Goal: Contribute content: Contribute content

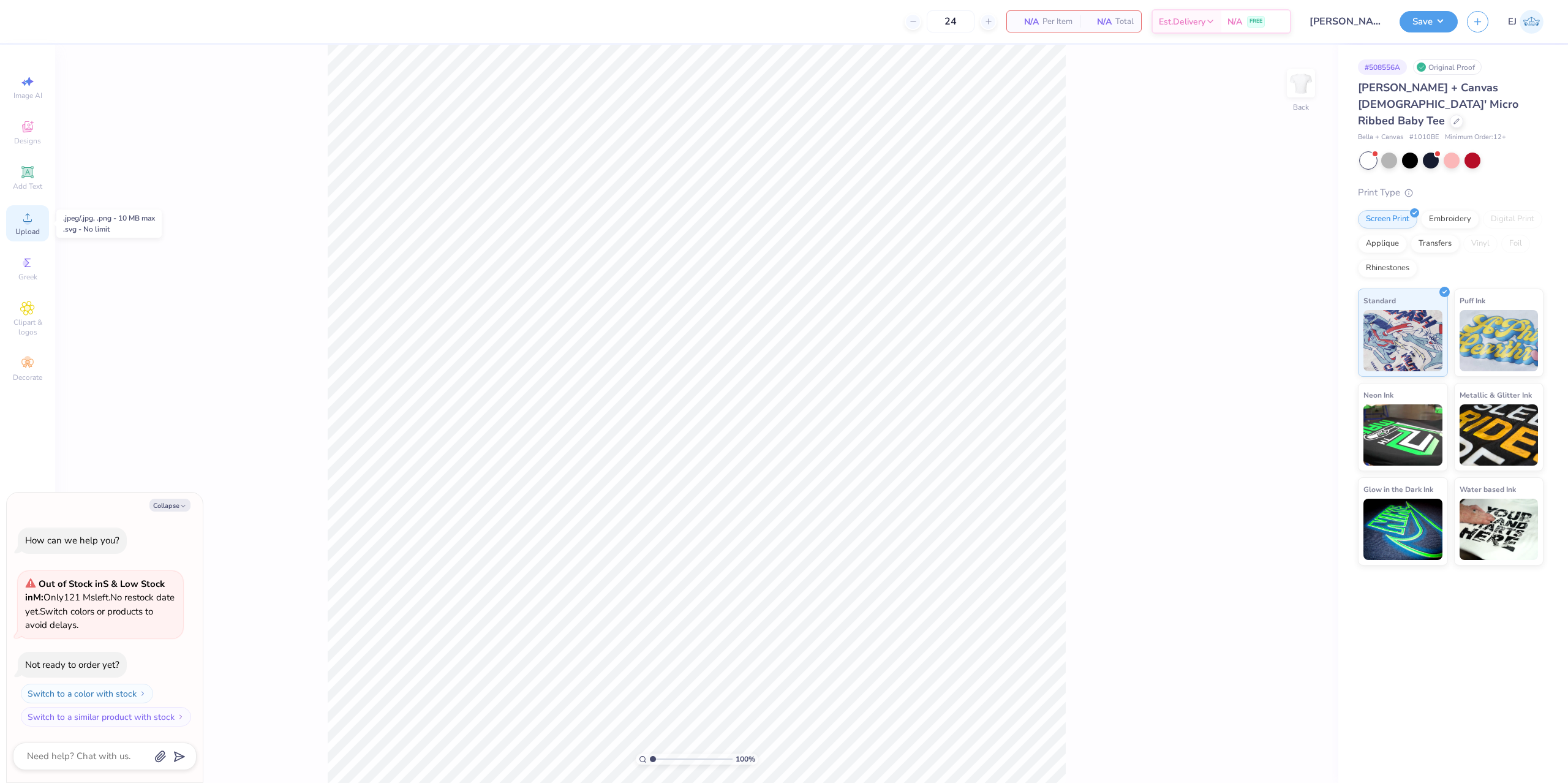
click at [39, 217] on div "Upload" at bounding box center [27, 223] width 43 height 36
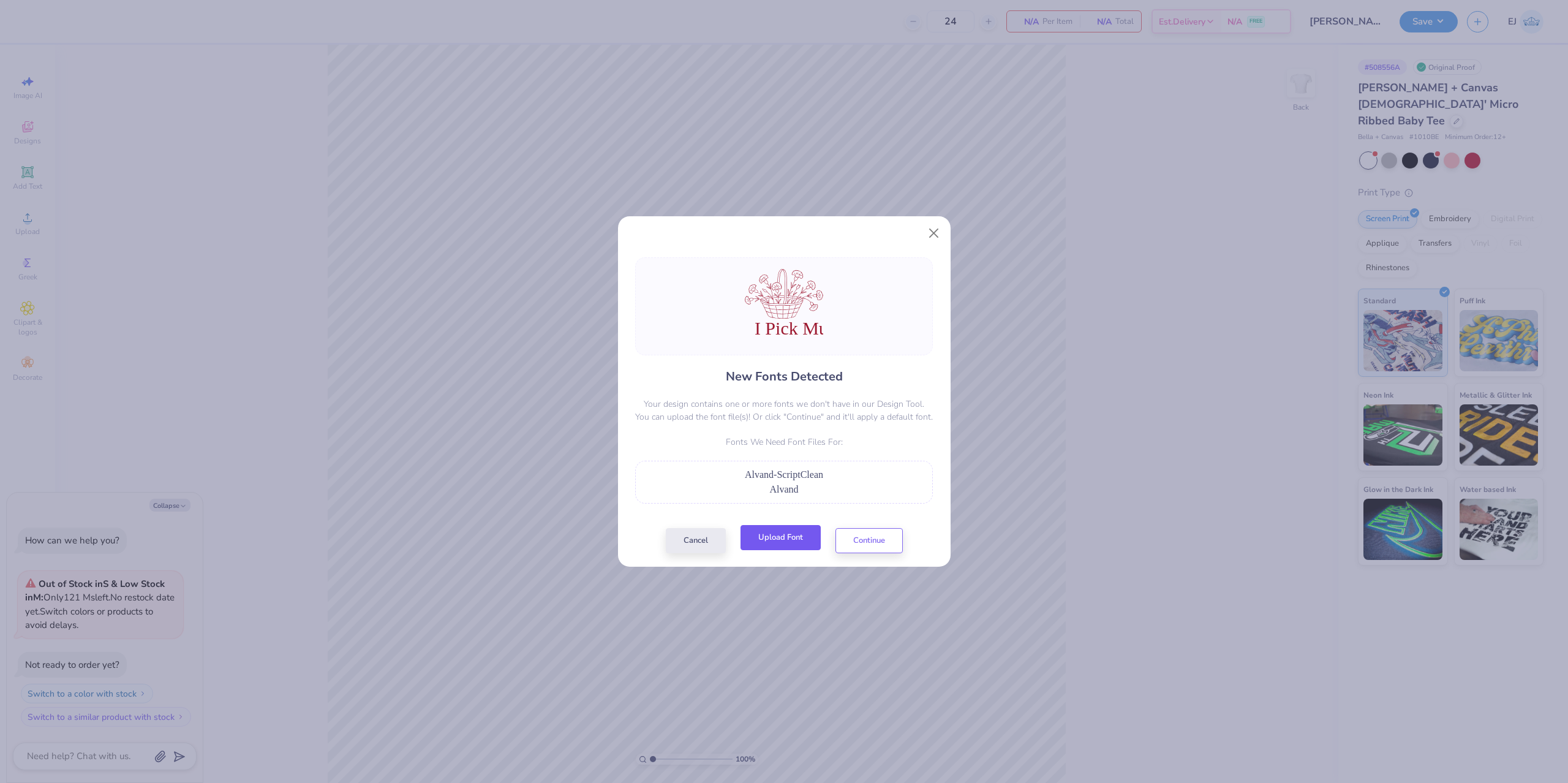
click at [779, 533] on button "Upload Font" at bounding box center [781, 537] width 81 height 25
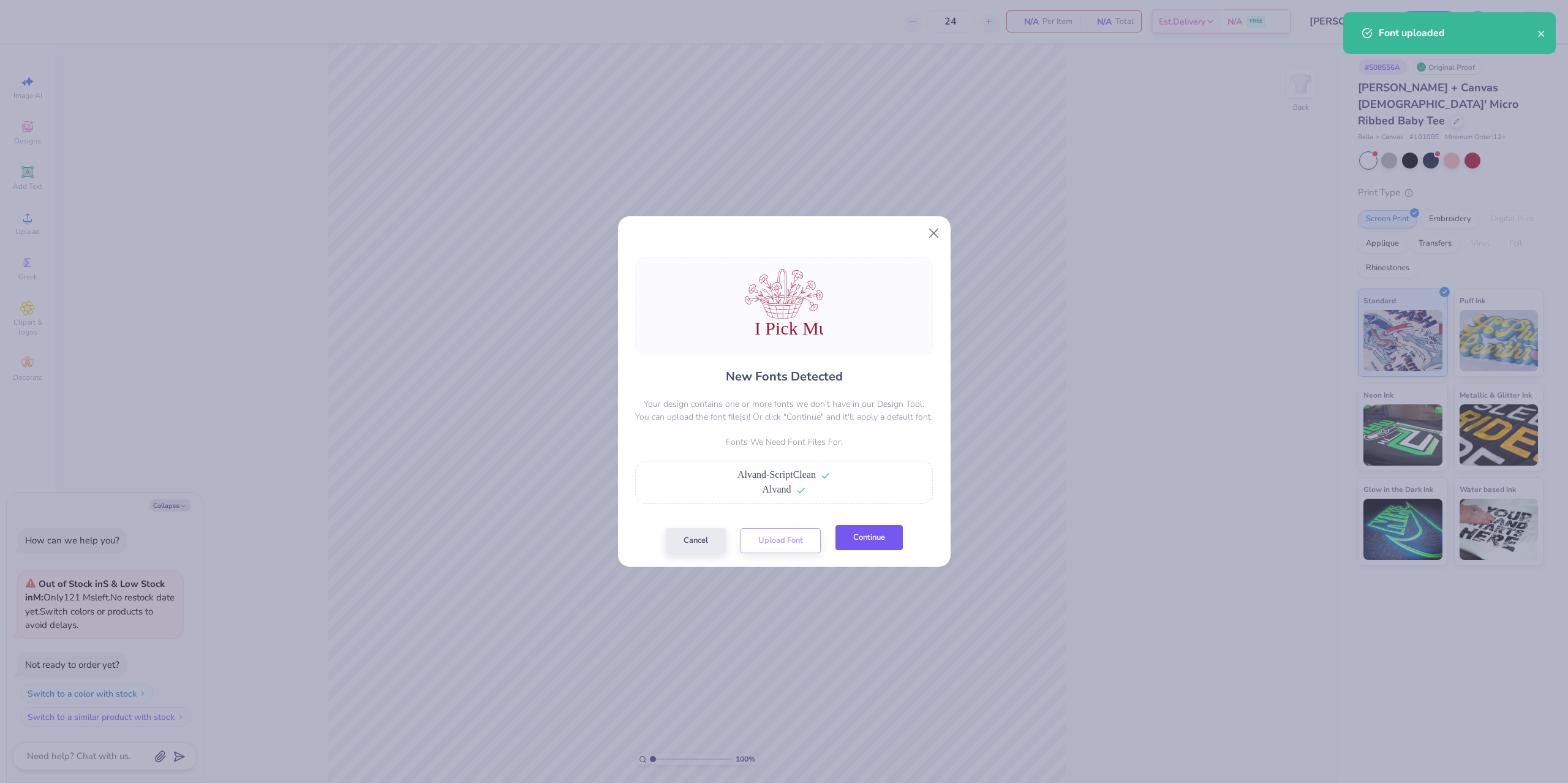
click at [865, 532] on button "Continue" at bounding box center [869, 537] width 68 height 25
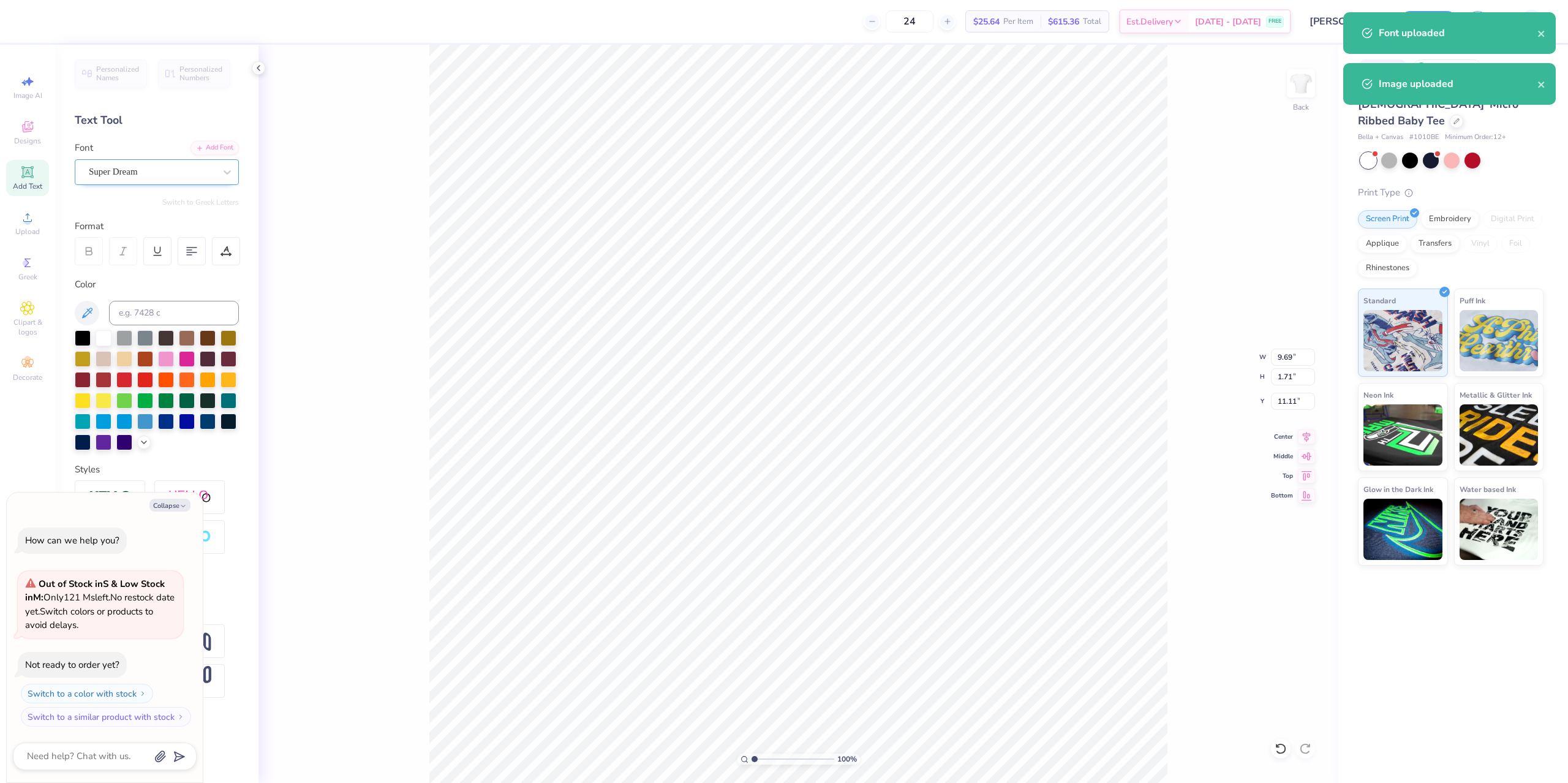
click at [162, 170] on div "Super Dream" at bounding box center [151, 172] width 128 height 19
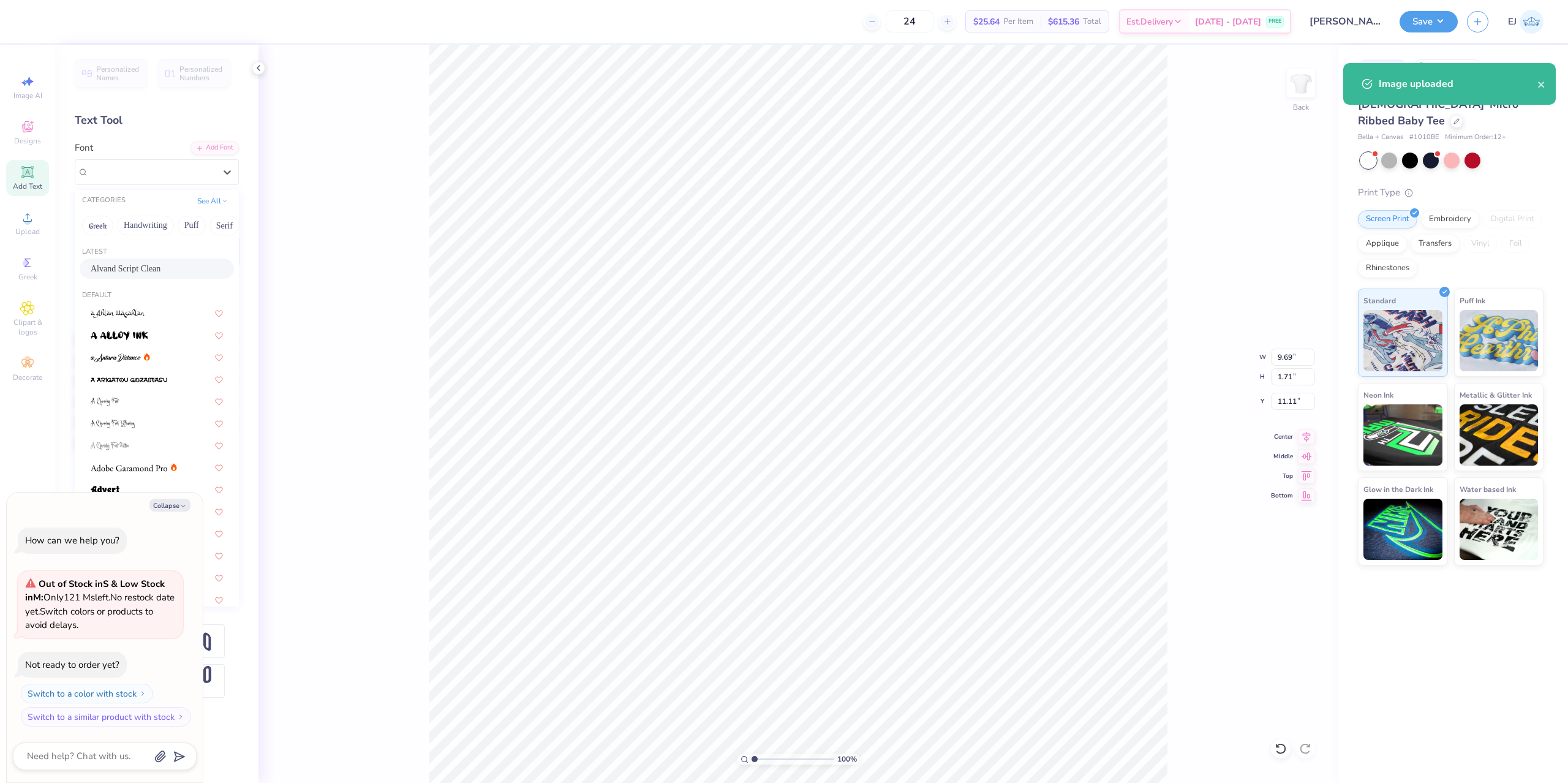
click at [166, 266] on div "Alvand Script Clean" at bounding box center [157, 268] width 132 height 13
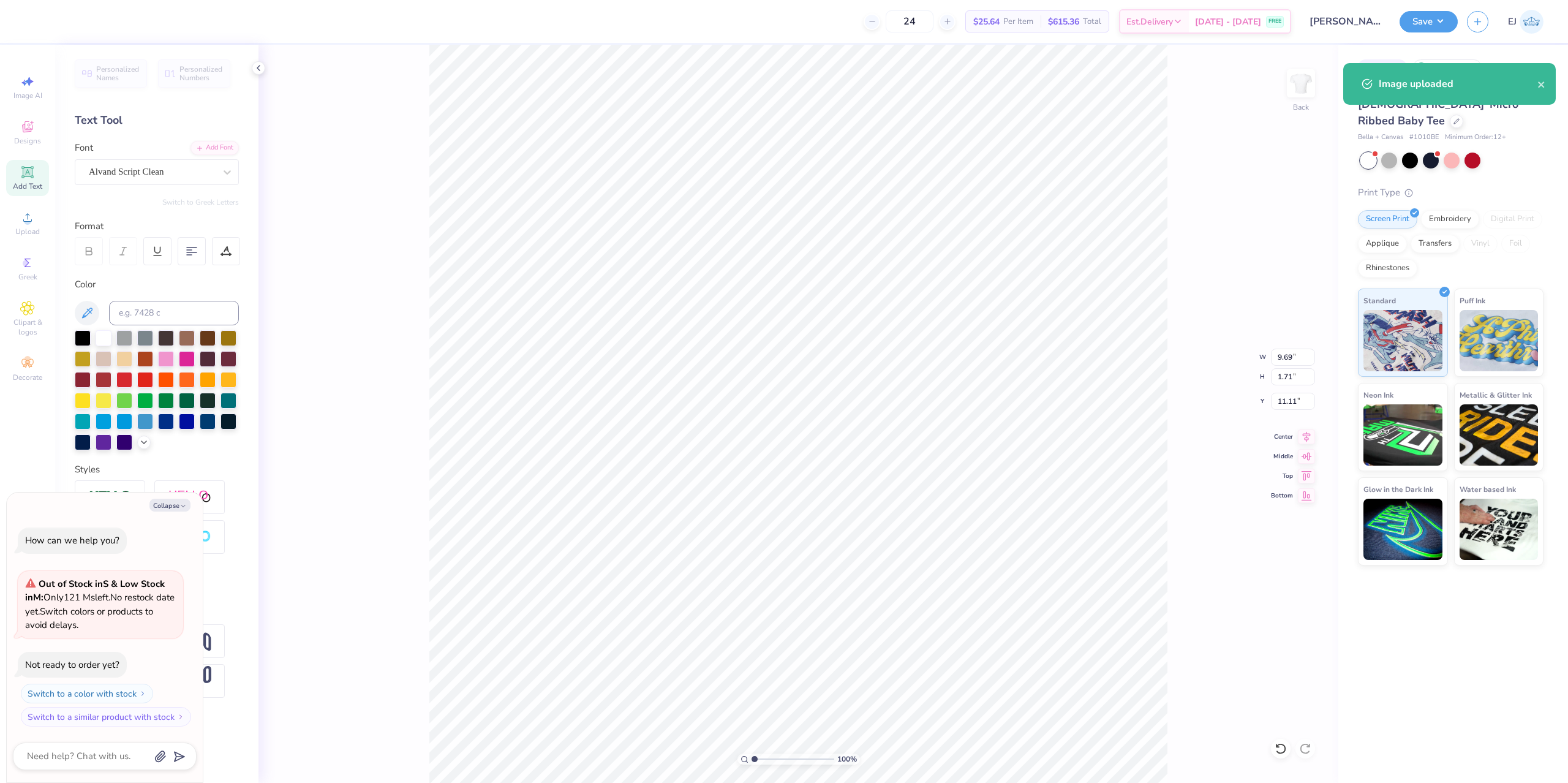
type textarea "x"
type input "7.03"
type input "1.77"
type input "11.25"
click at [1310, 438] on icon at bounding box center [1306, 435] width 17 height 15
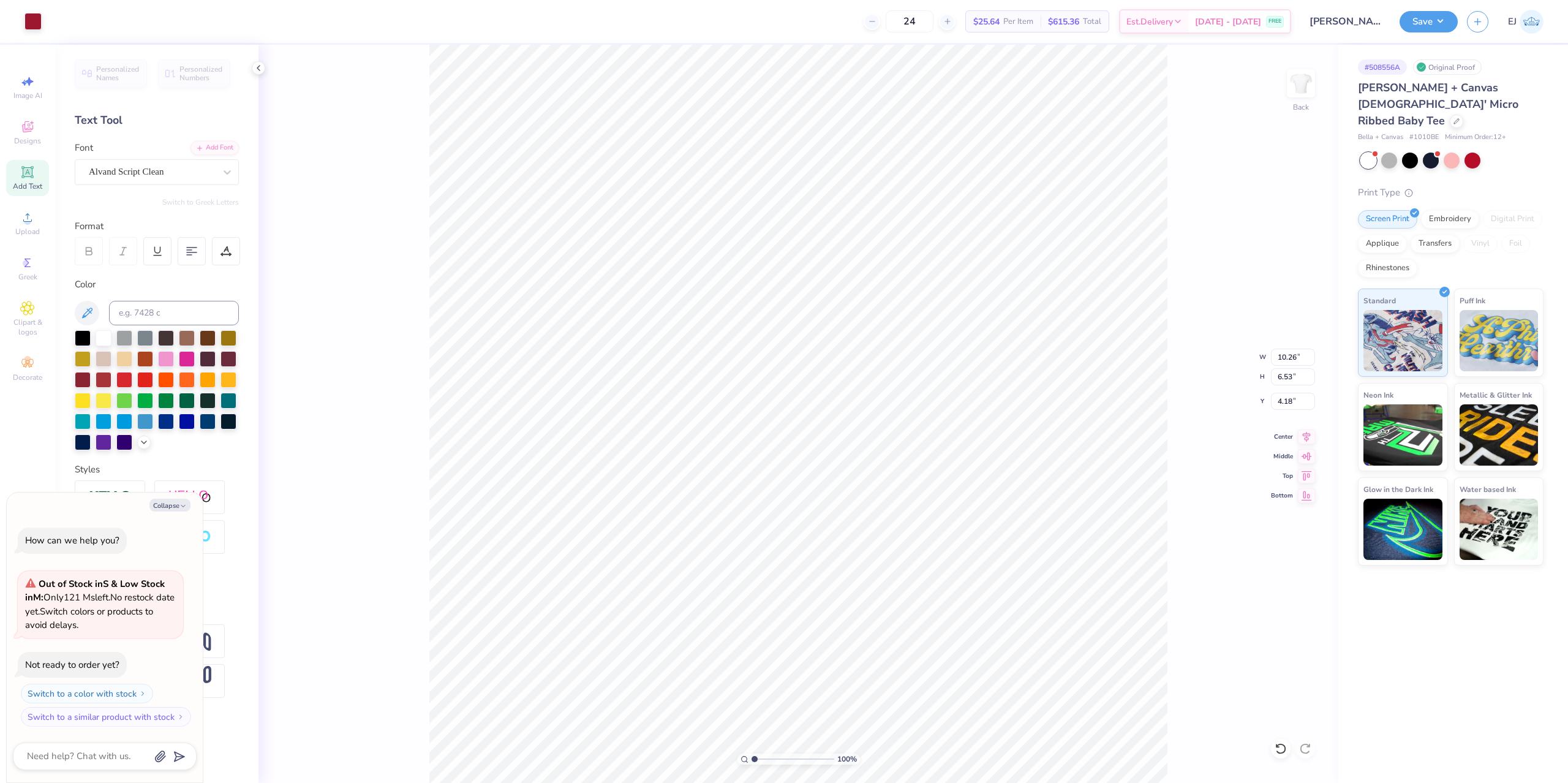
type textarea "x"
type input "7.03"
type input "1.77"
type input "11.25"
click at [1308, 437] on icon at bounding box center [1307, 435] width 8 height 10
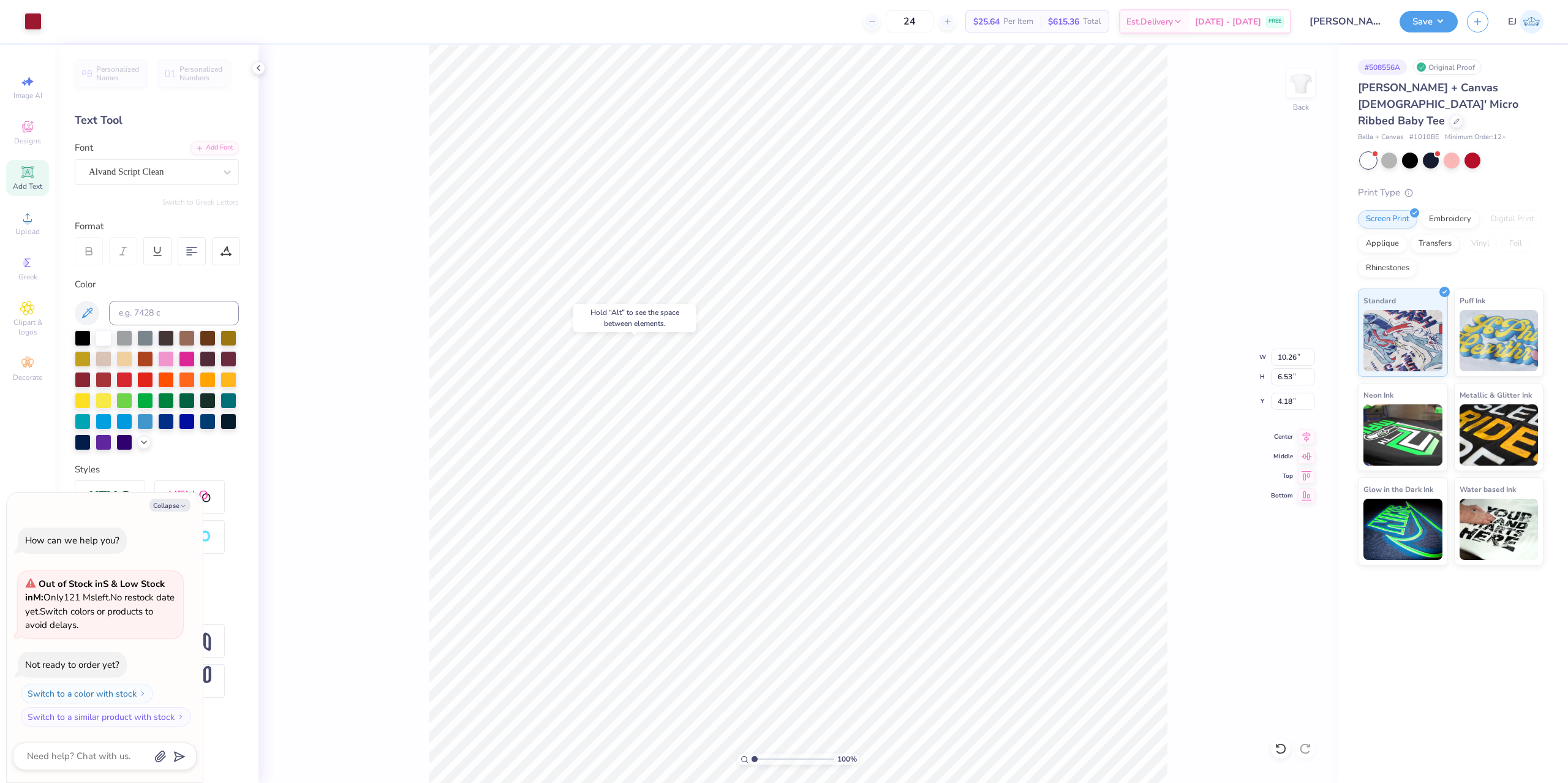
type textarea "x"
type input "7.03"
type input "1.77"
type input "11.25"
type textarea "x"
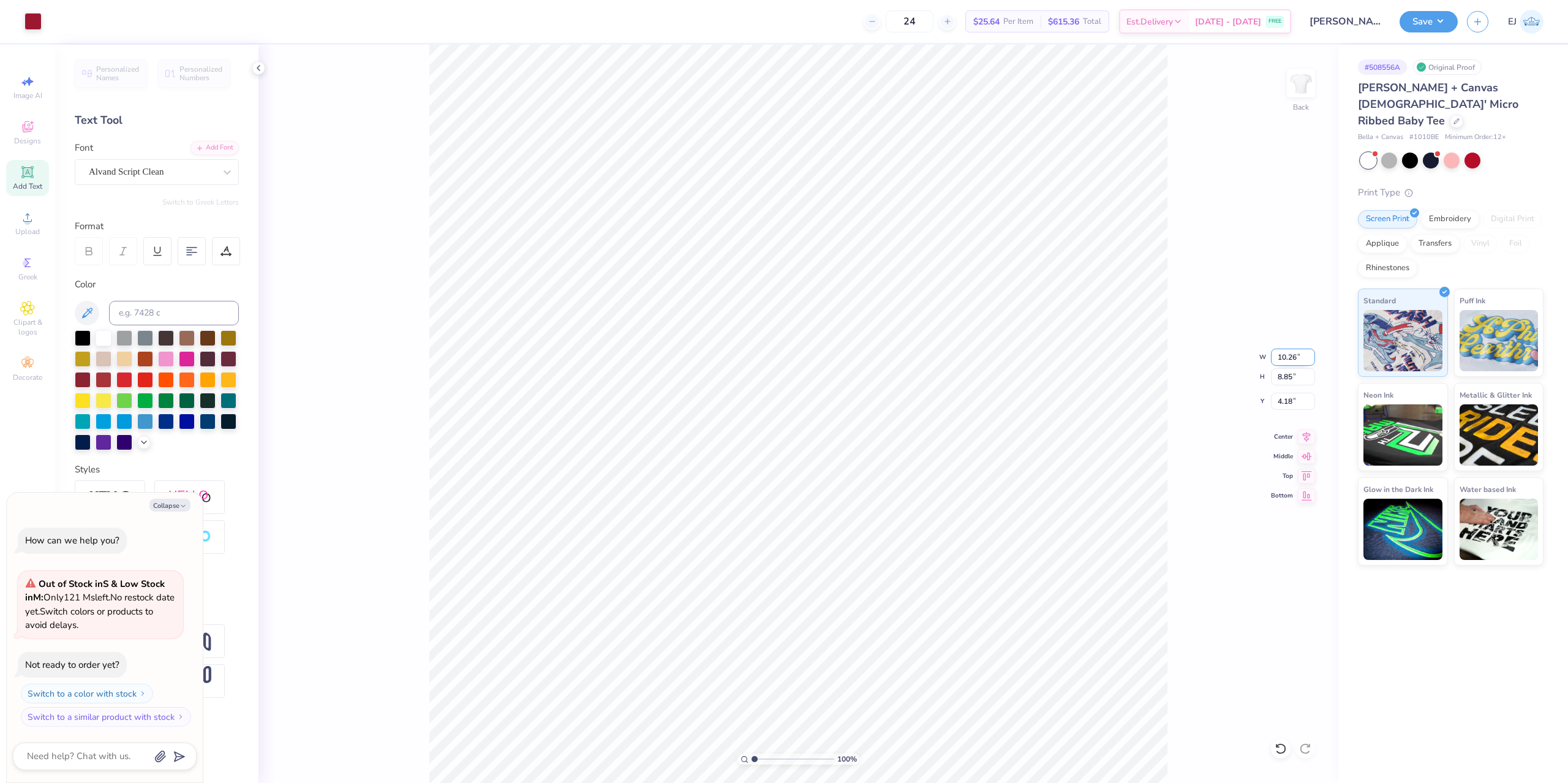
click at [1284, 358] on input "10.26" at bounding box center [1292, 357] width 44 height 17
type input "7"
type textarea "x"
type input "7.00"
type input "6.03"
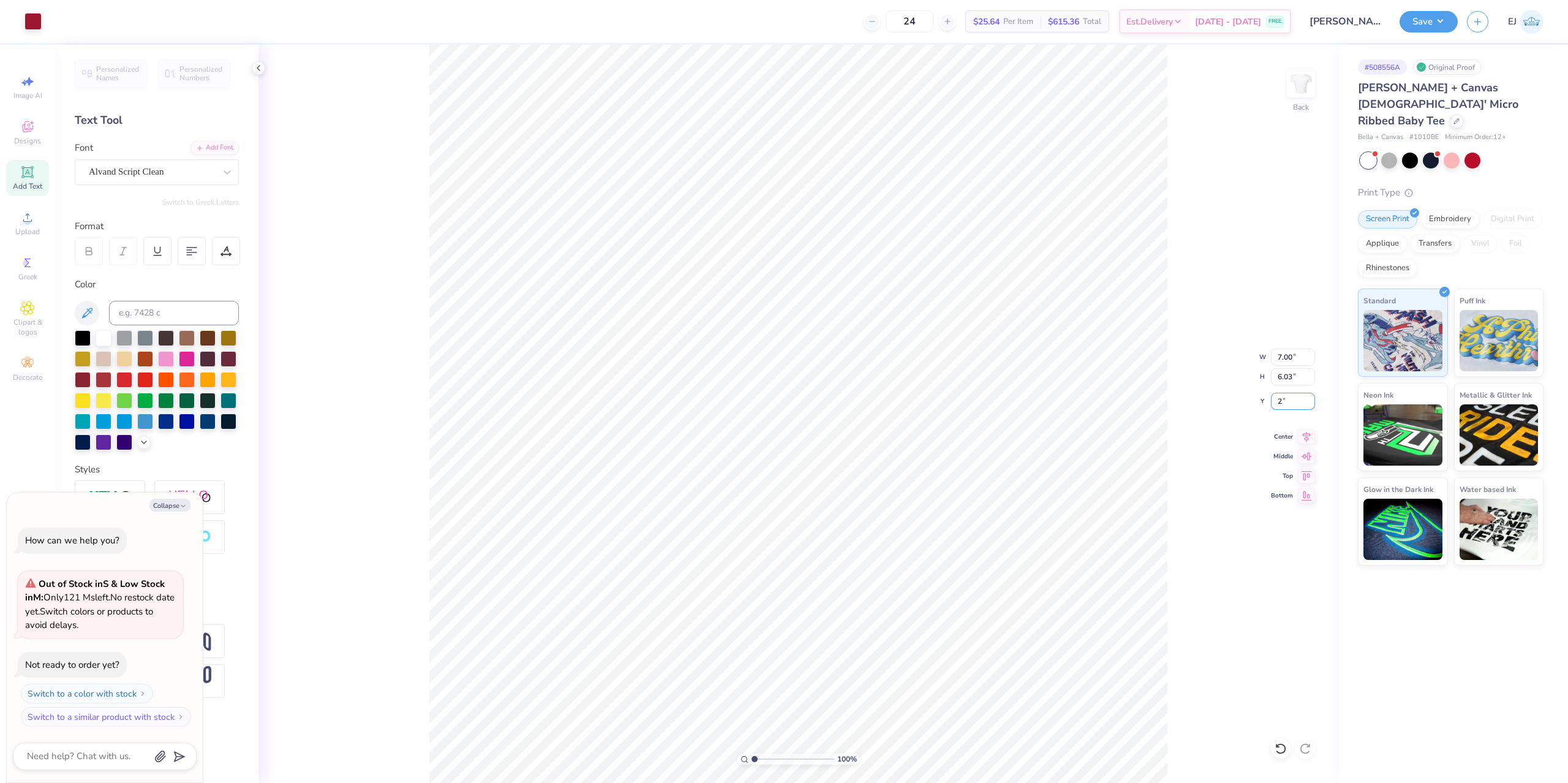
type input "2"
type textarea "x"
type input "2.00"
type textarea "x"
click at [1301, 357] on input "7.00" at bounding box center [1292, 357] width 44 height 17
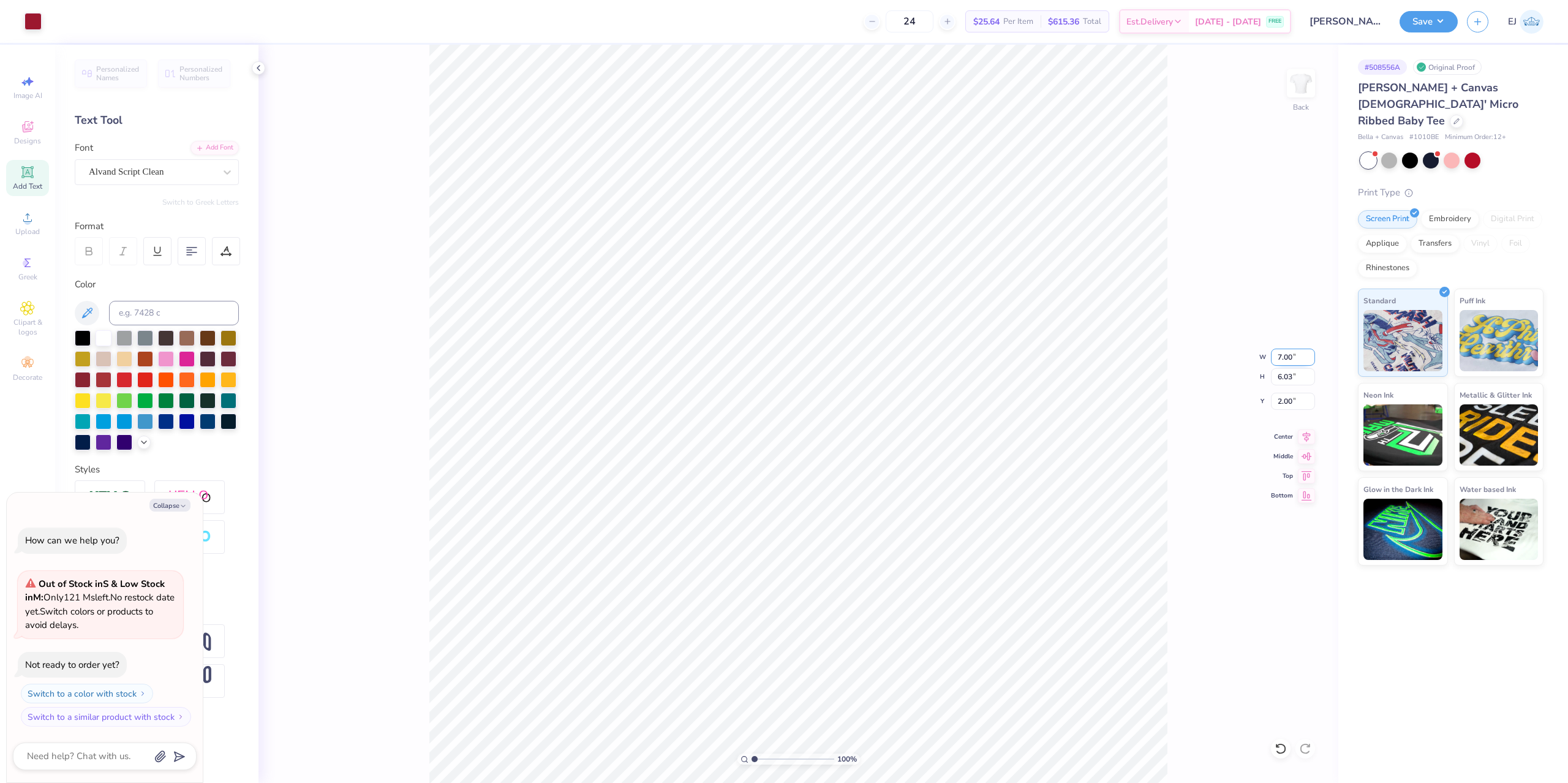
type input "9"
type input "8"
type input "7"
type textarea "x"
type input "7.00"
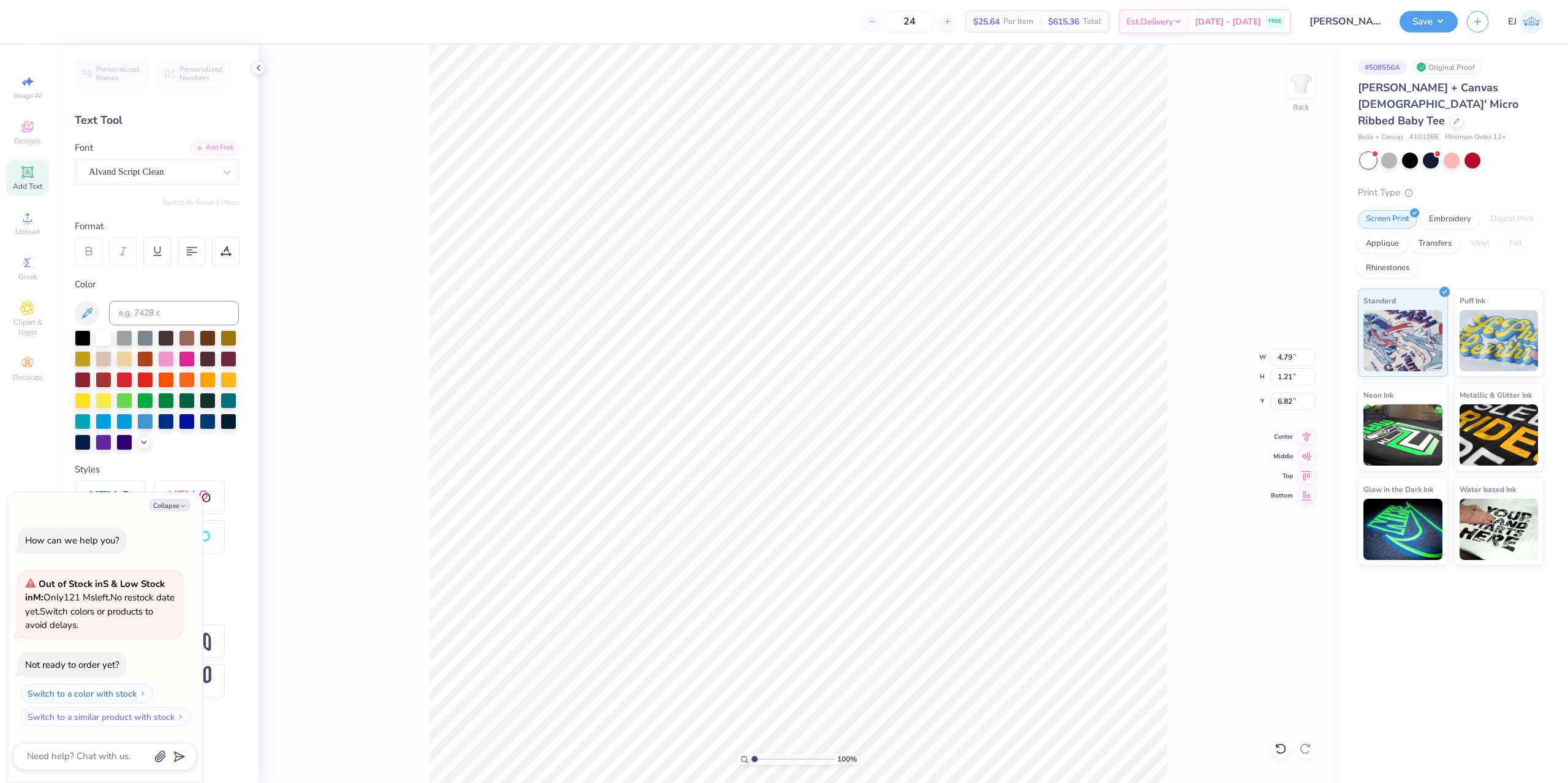
type textarea "x"
type input "6.80"
click at [761, 756] on div "100 %" at bounding box center [799, 759] width 123 height 11
click at [761, 758] on input "range" at bounding box center [792, 759] width 83 height 11
type input "1.86"
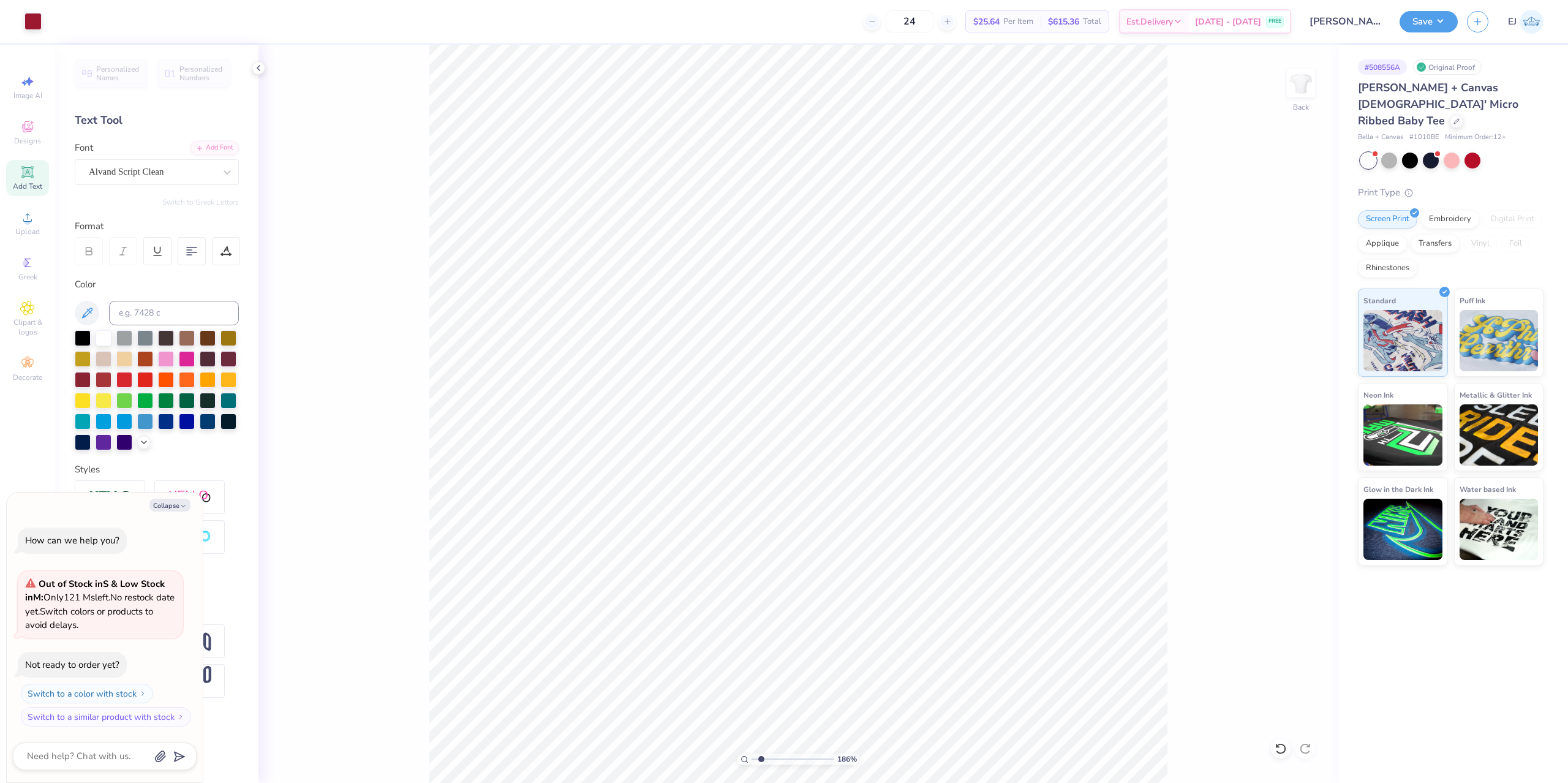
type textarea "x"
click at [1289, 403] on input "2.00" at bounding box center [1292, 401] width 44 height 17
drag, startPoint x: 761, startPoint y: 758, endPoint x: 626, endPoint y: 742, distance: 135.9
type input "1"
click at [751, 754] on input "range" at bounding box center [792, 759] width 83 height 11
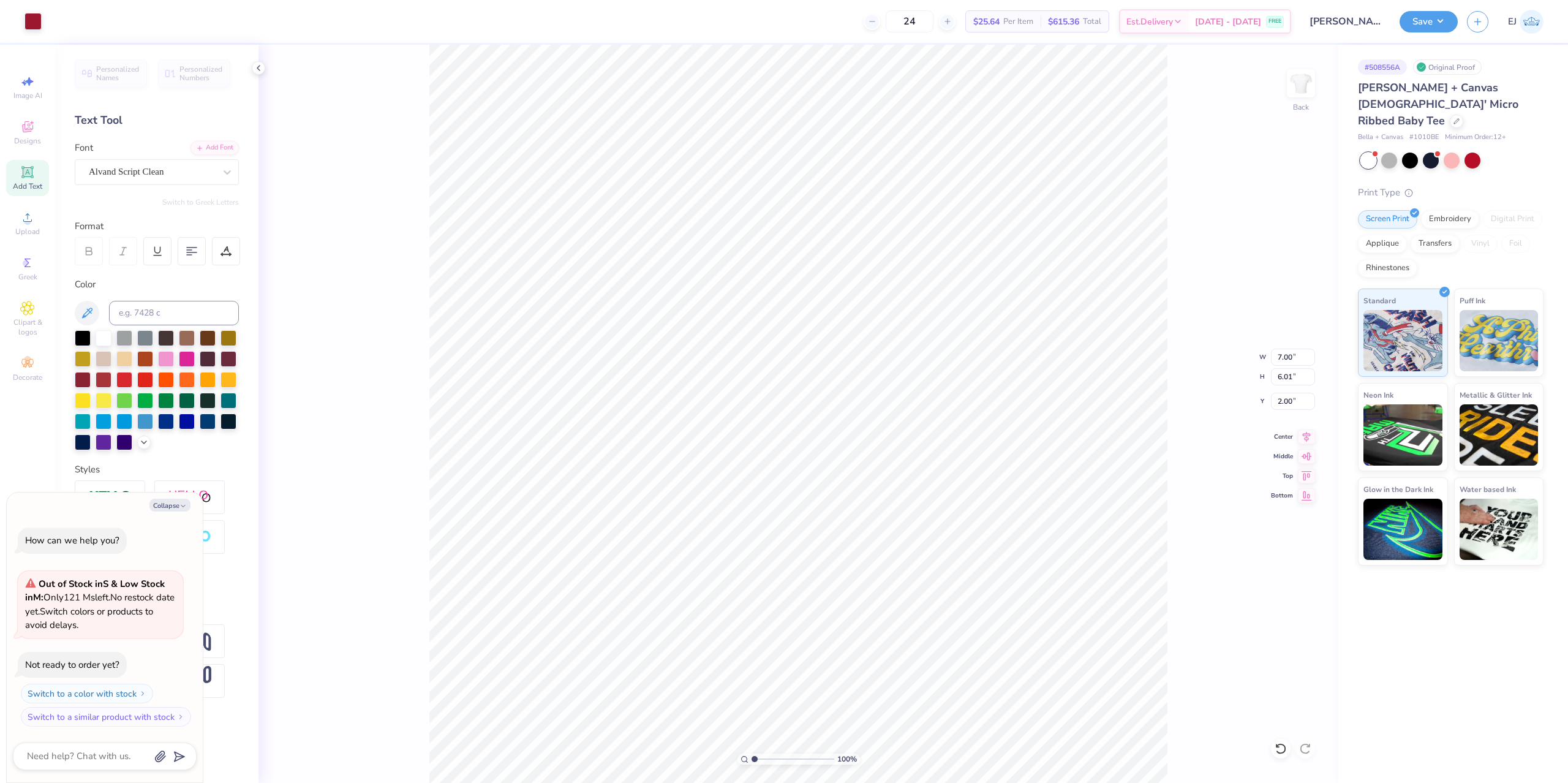
type textarea "x"
click at [1284, 410] on input "1.94" at bounding box center [1292, 401] width 44 height 17
type input "2"
type textarea "x"
type input "2.00"
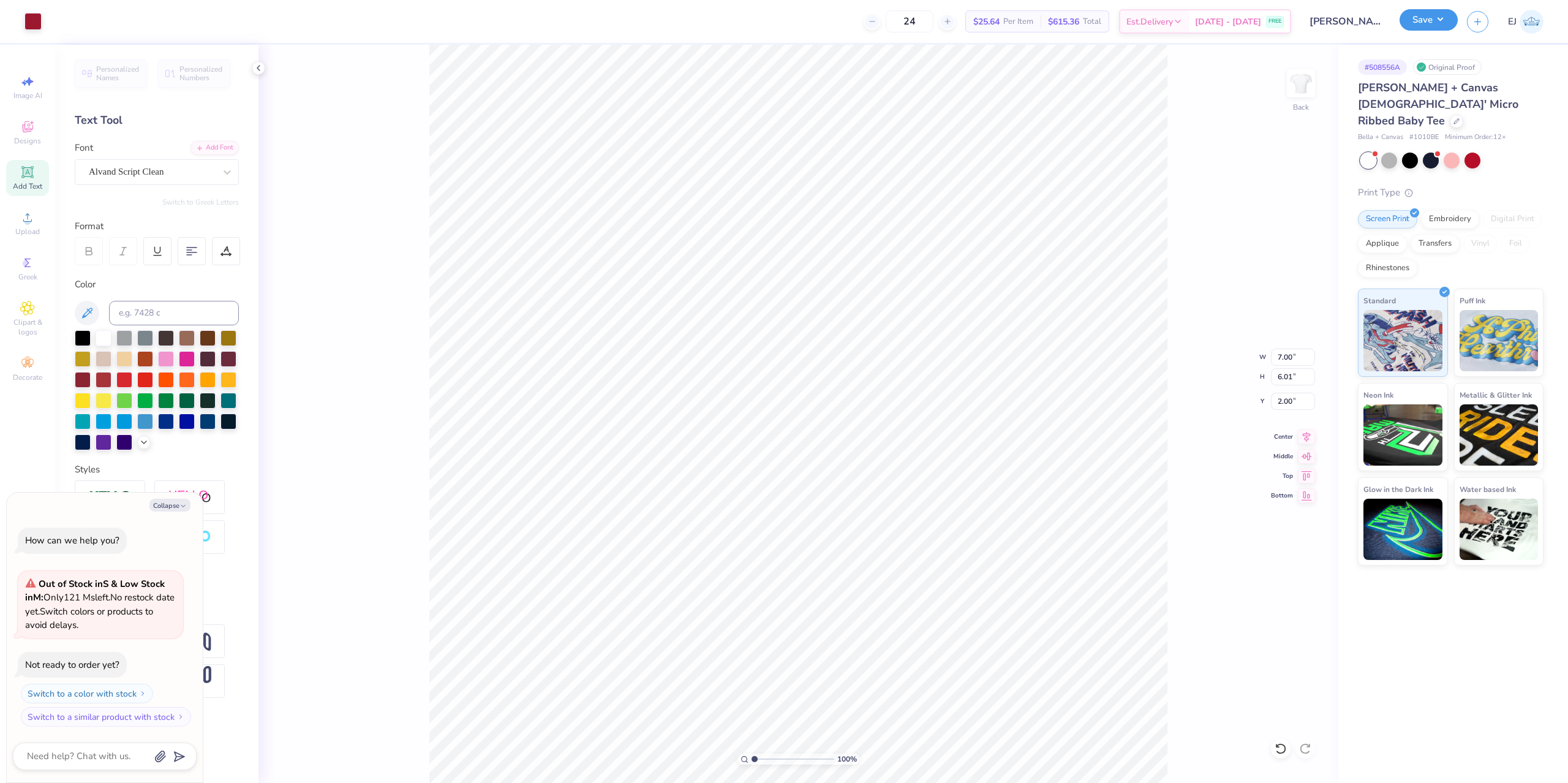
click at [1423, 27] on button "Save" at bounding box center [1428, 19] width 58 height 21
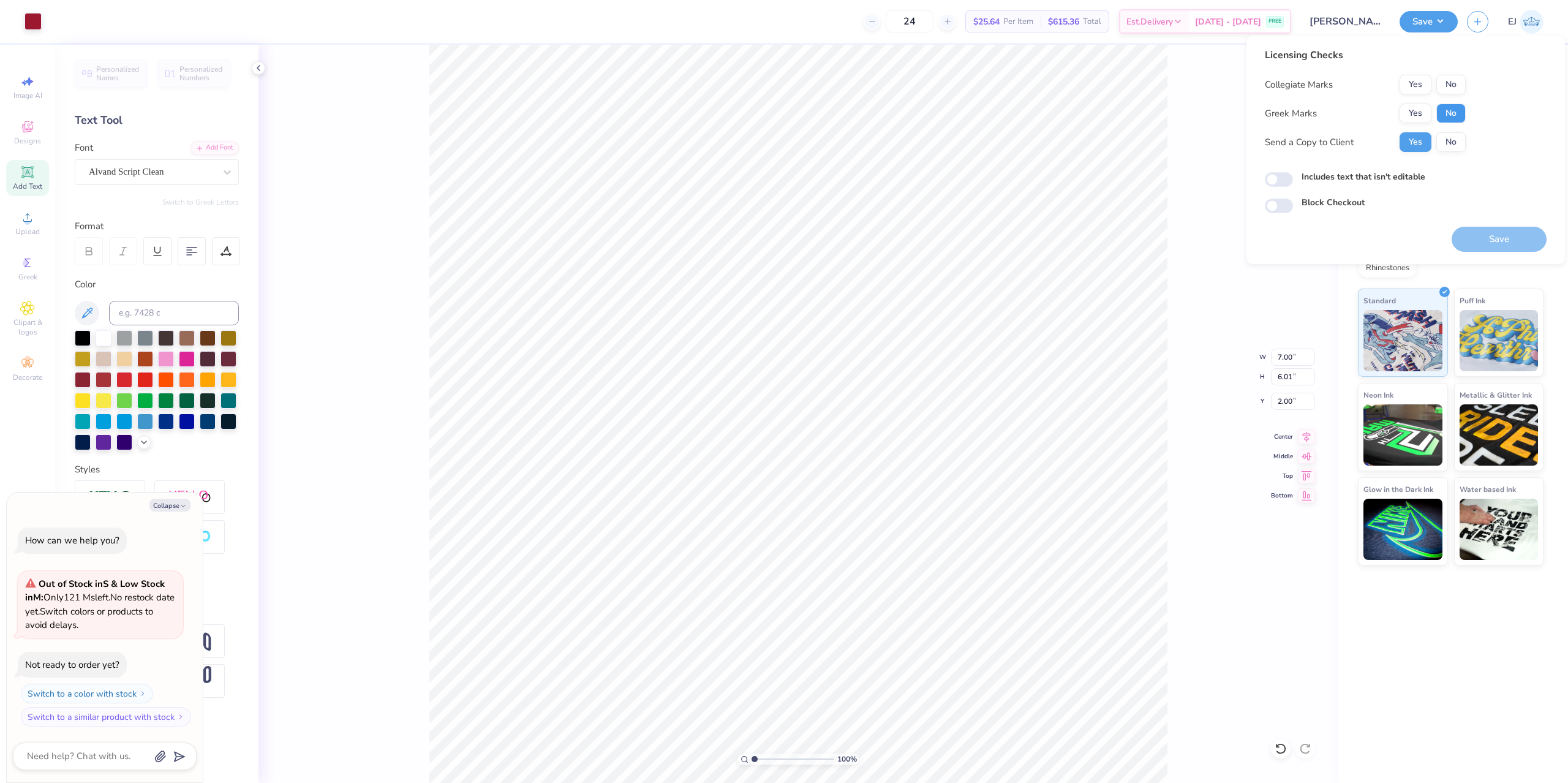
click at [1451, 112] on button "No" at bounding box center [1451, 113] width 29 height 20
click at [1466, 85] on div "Licensing Checks Collegiate Marks Yes No Greek Marks Yes No Send a Copy to Clie…" at bounding box center [1405, 130] width 282 height 165
click at [1460, 81] on button "No" at bounding box center [1451, 85] width 29 height 20
click at [1495, 238] on button "Save" at bounding box center [1498, 239] width 95 height 25
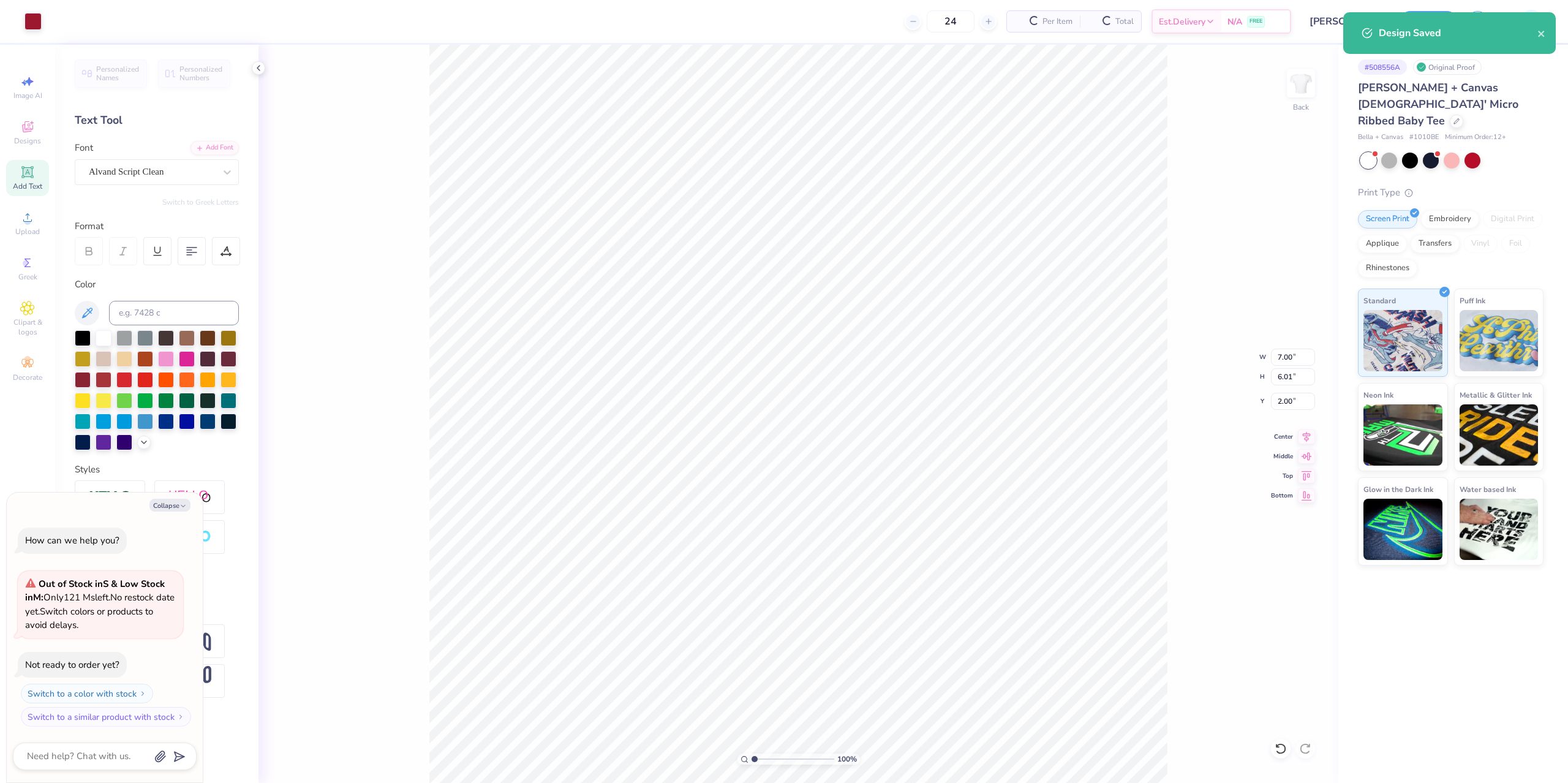
type textarea "x"
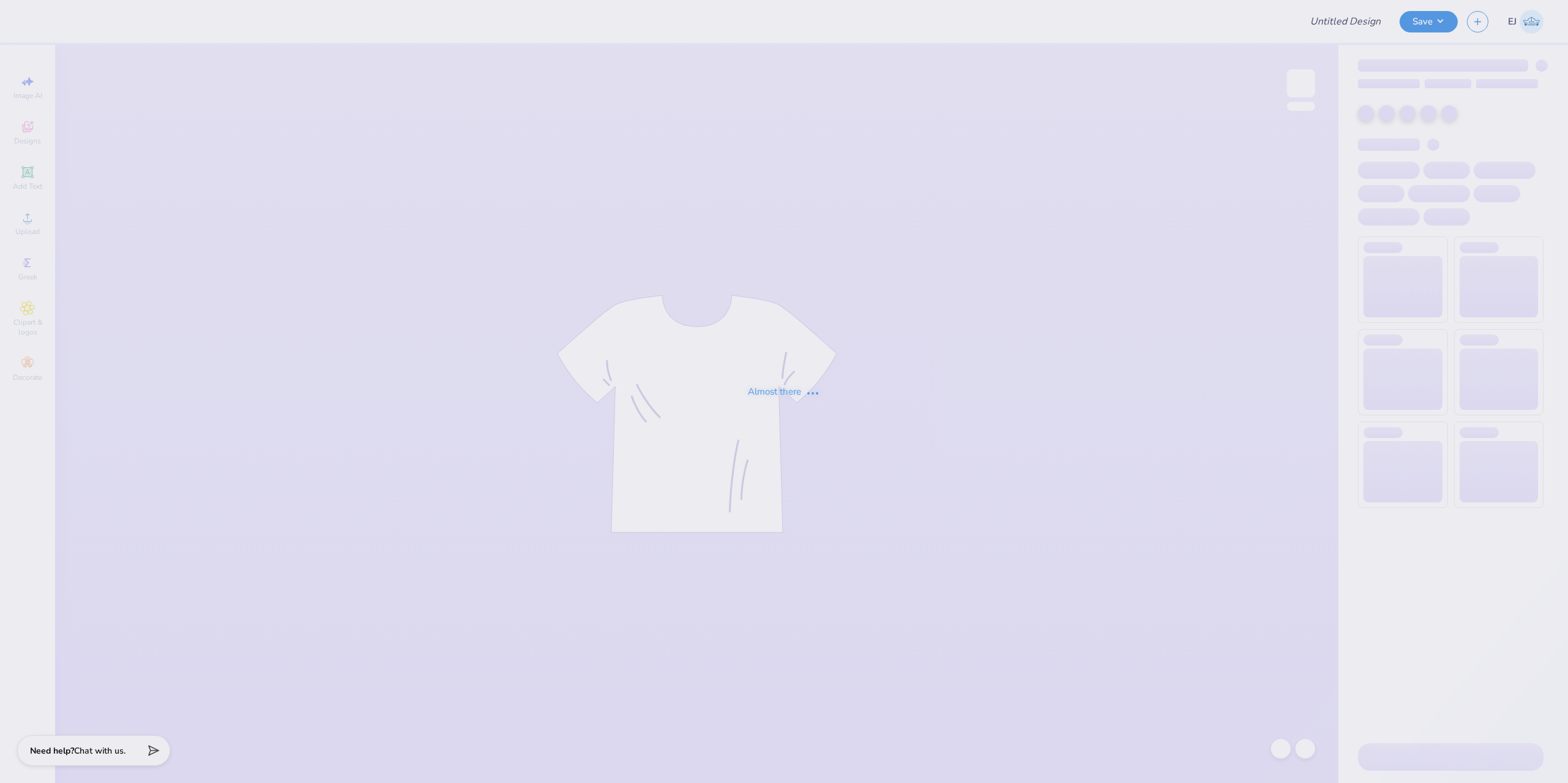
type input "white bucket hat"
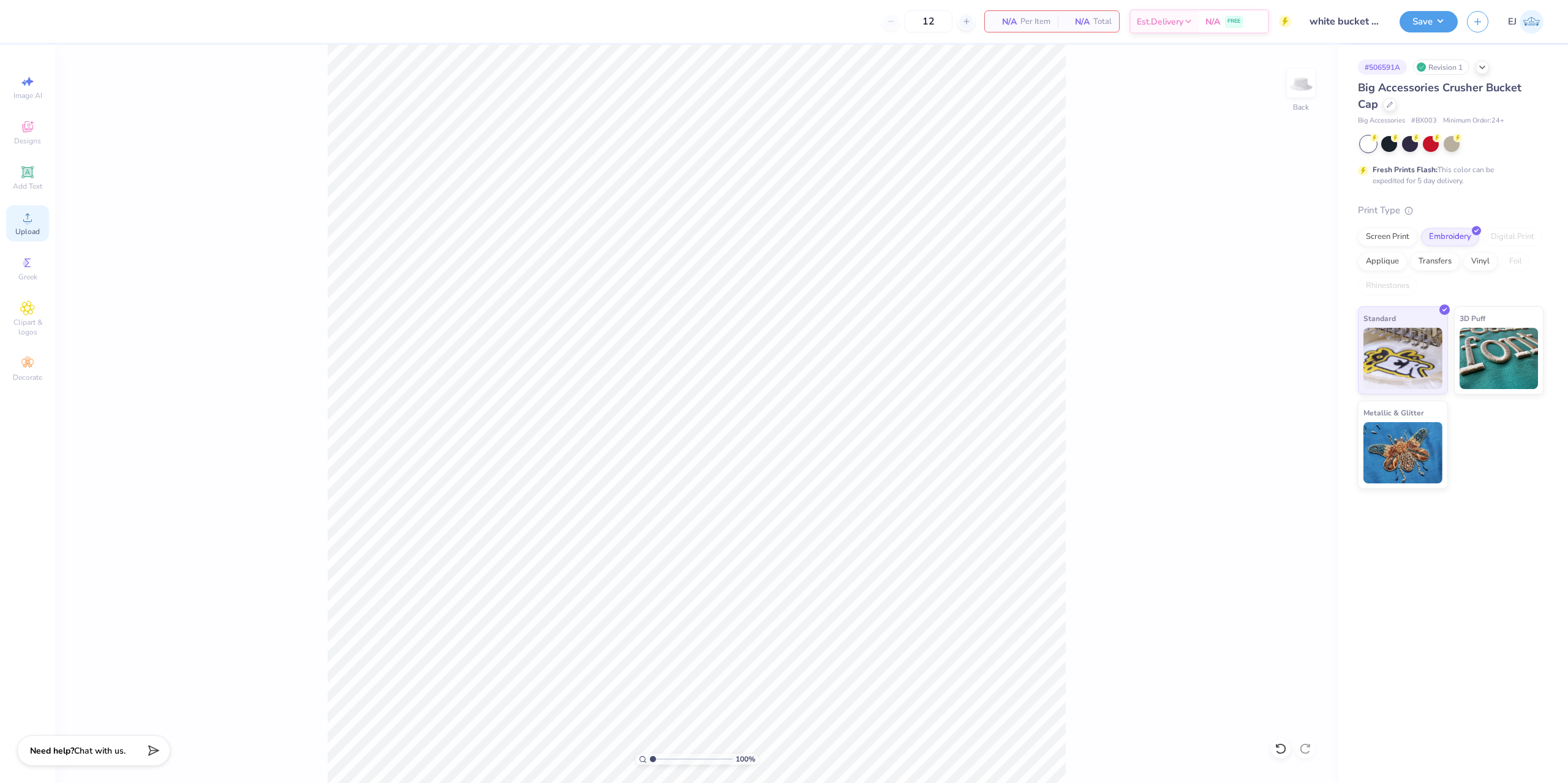
click at [24, 217] on icon at bounding box center [28, 218] width 15 height 15
click at [20, 225] on div "Upload" at bounding box center [27, 223] width 43 height 36
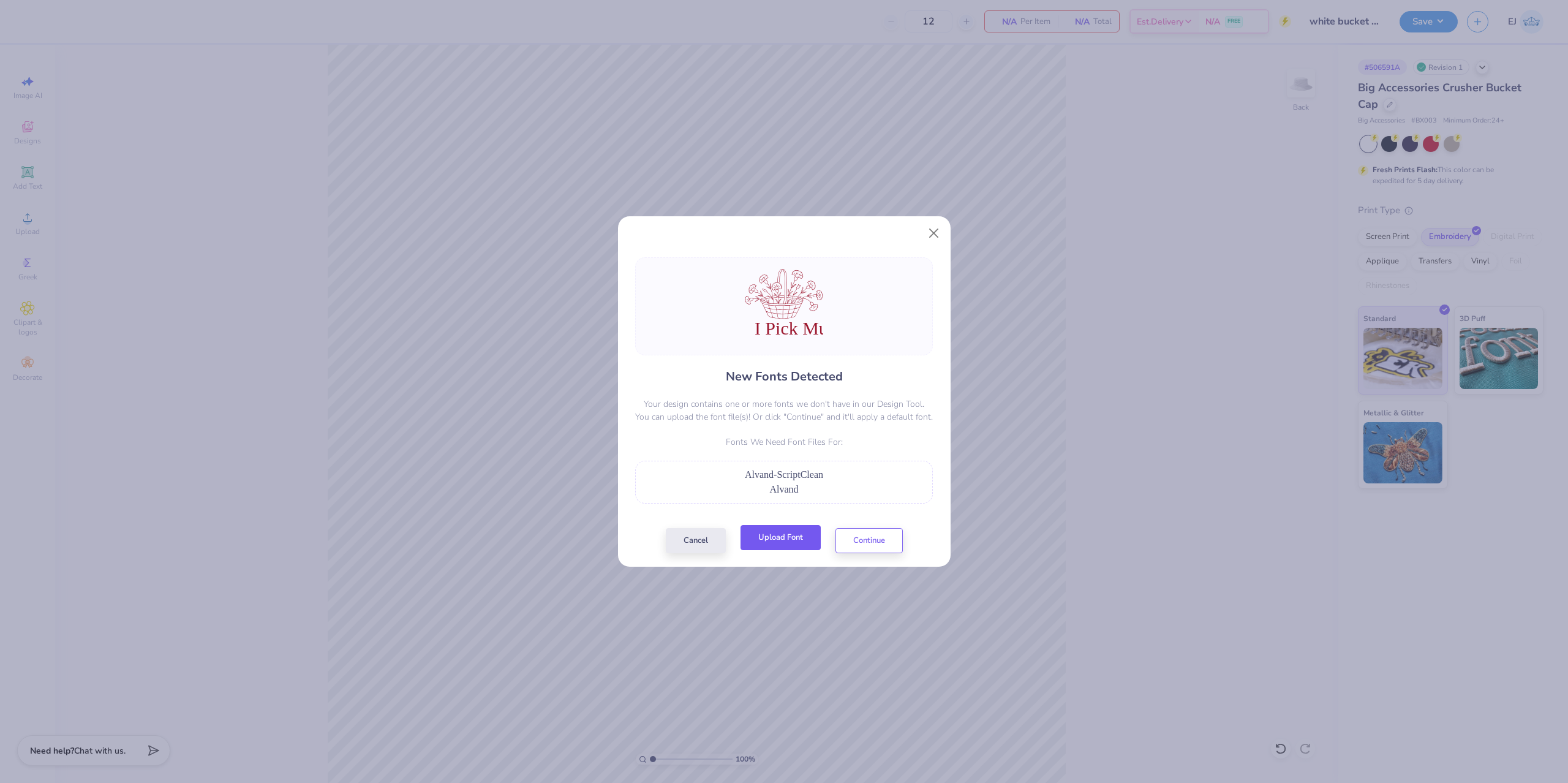
click at [794, 540] on button "Upload Font" at bounding box center [781, 537] width 81 height 25
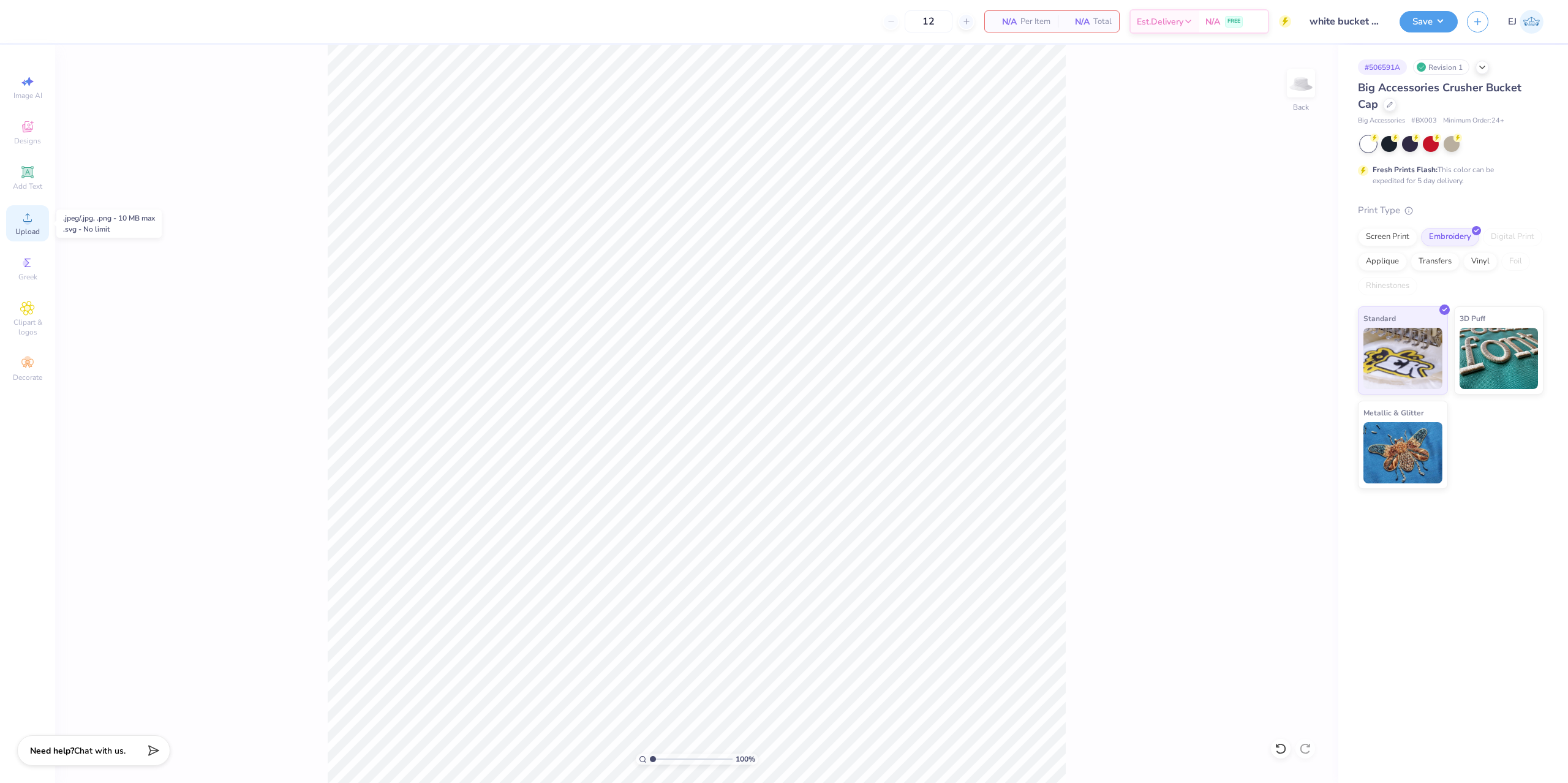
click at [13, 223] on div "Upload" at bounding box center [27, 223] width 43 height 36
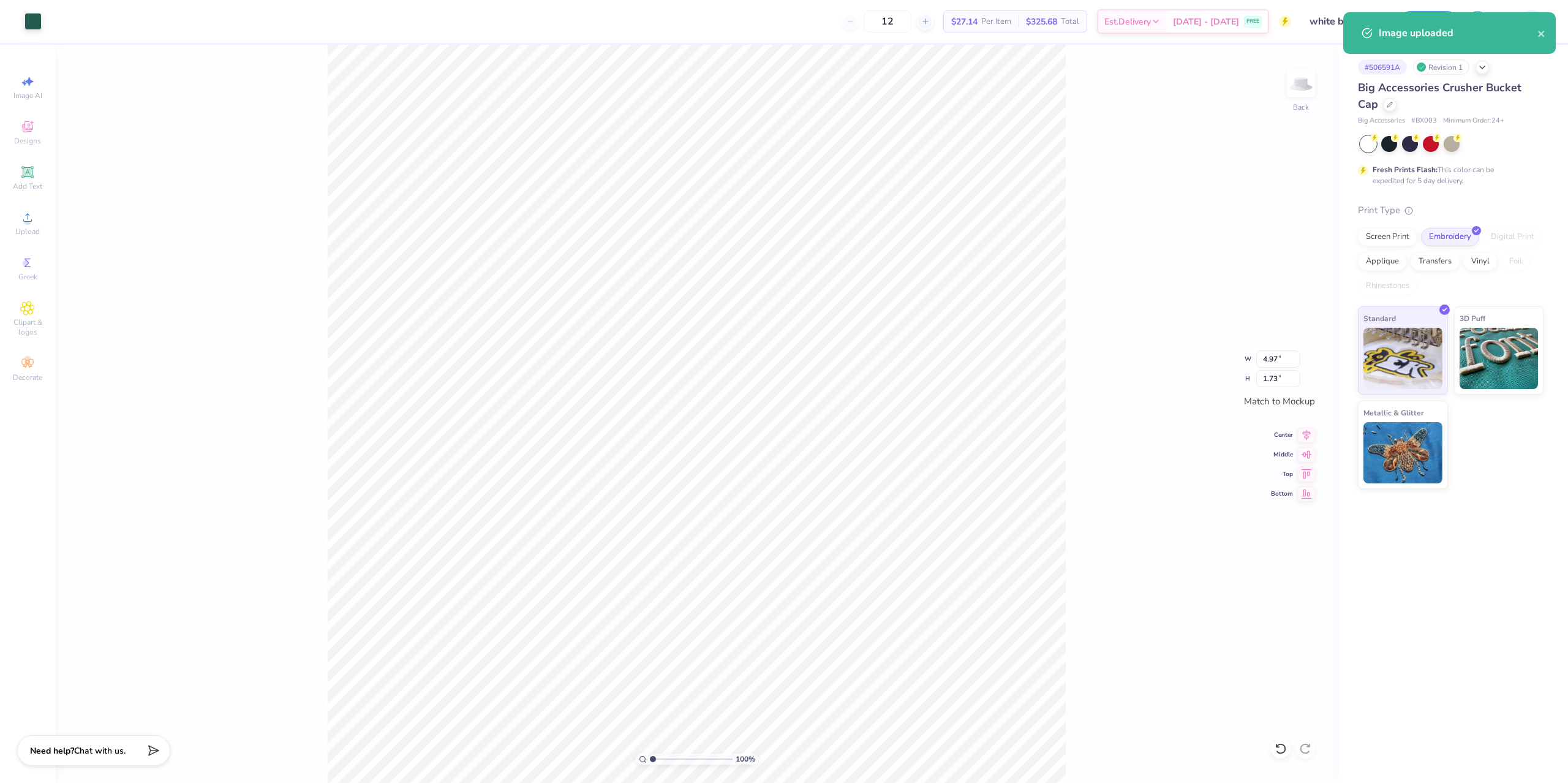
click at [1072, 366] on div "100 % Back W 4.97 4.97 " H 1.73 1.73 " Match to Mockup Center Middle Top Bottom" at bounding box center [697, 414] width 1283 height 739
click at [1427, 27] on button "Save" at bounding box center [1428, 19] width 58 height 21
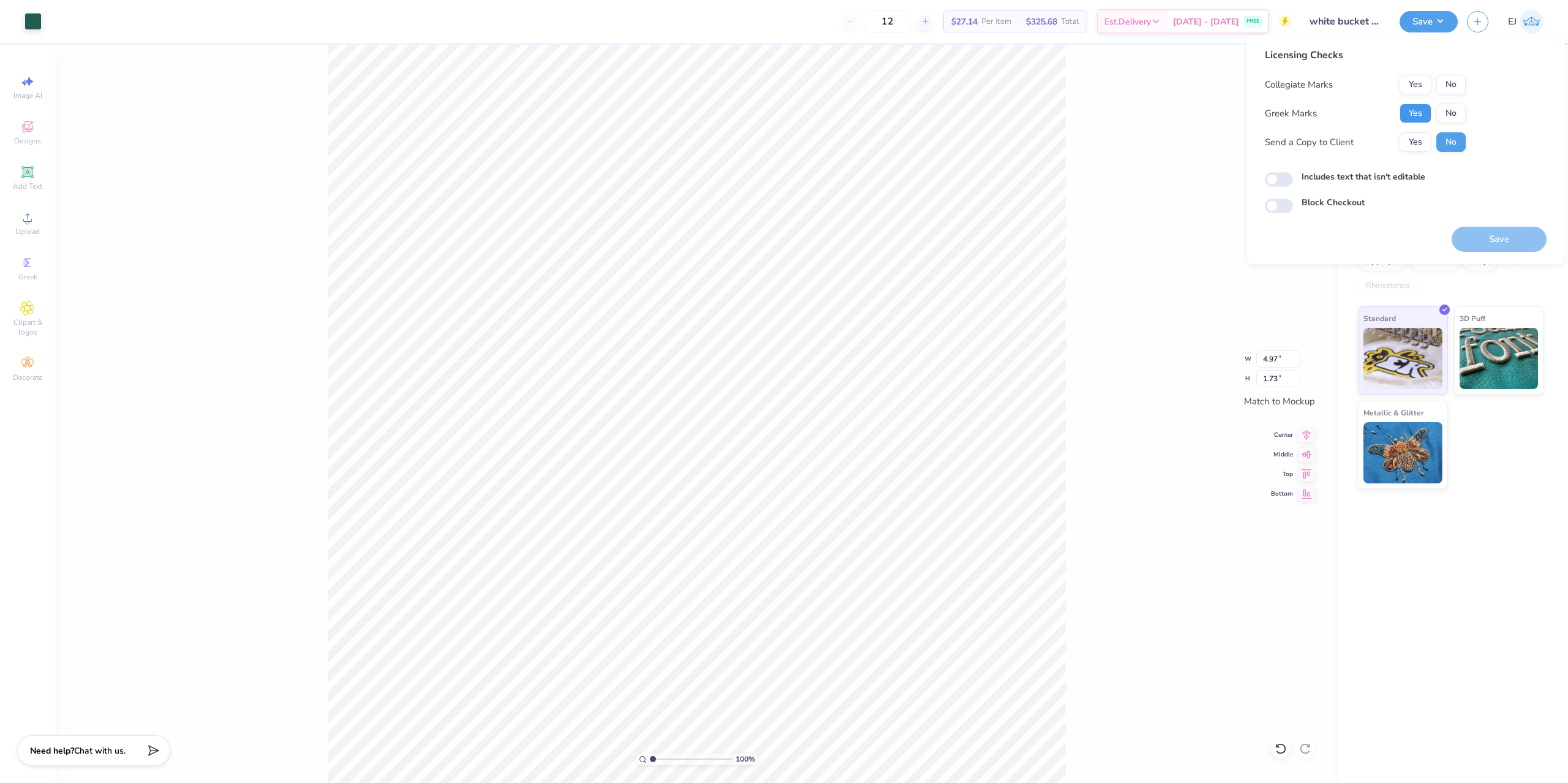
click at [1414, 113] on button "Yes" at bounding box center [1415, 113] width 32 height 20
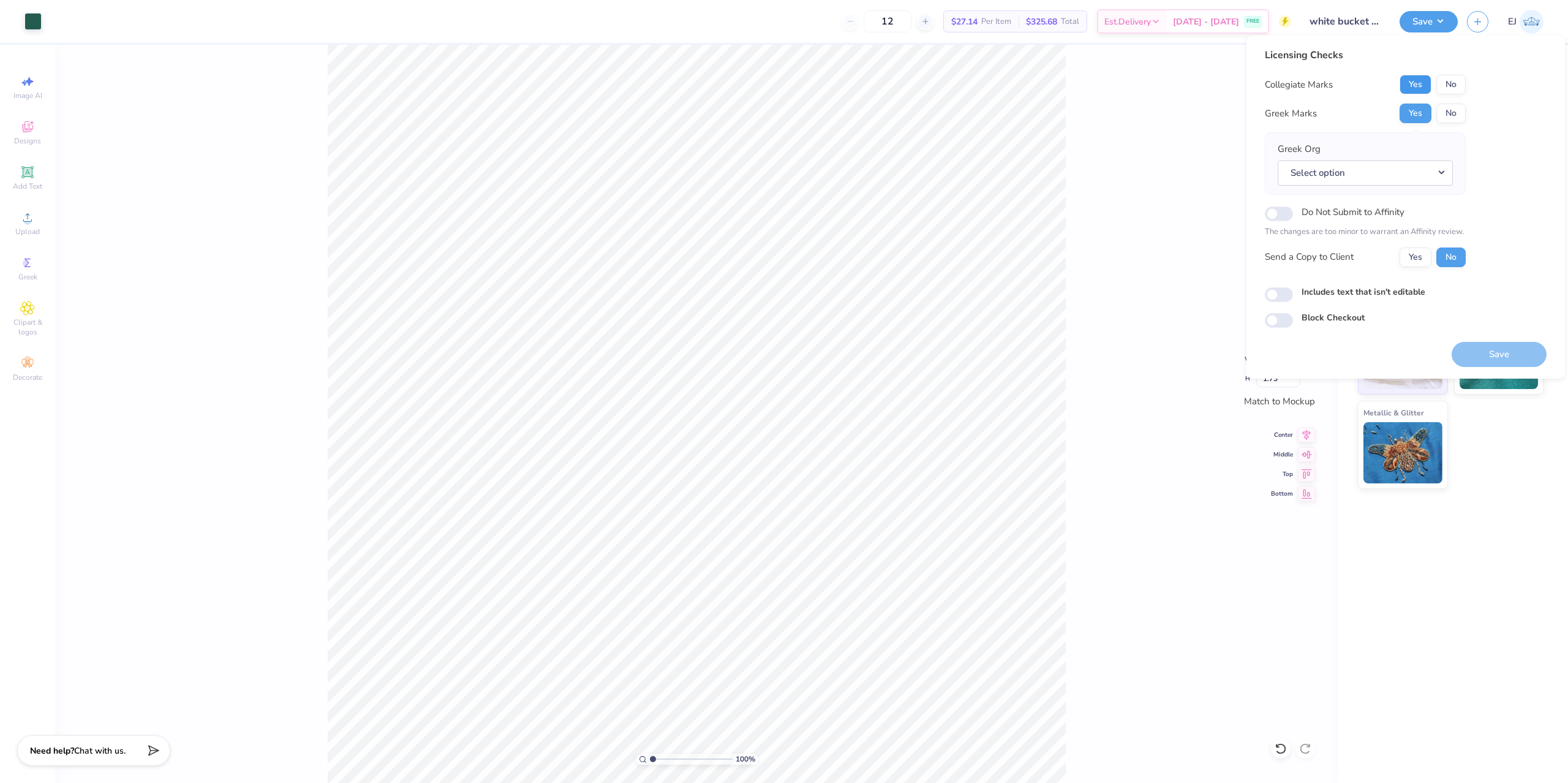
click at [1409, 91] on button "Yes" at bounding box center [1415, 85] width 32 height 20
click at [1443, 110] on button "No" at bounding box center [1451, 113] width 29 height 20
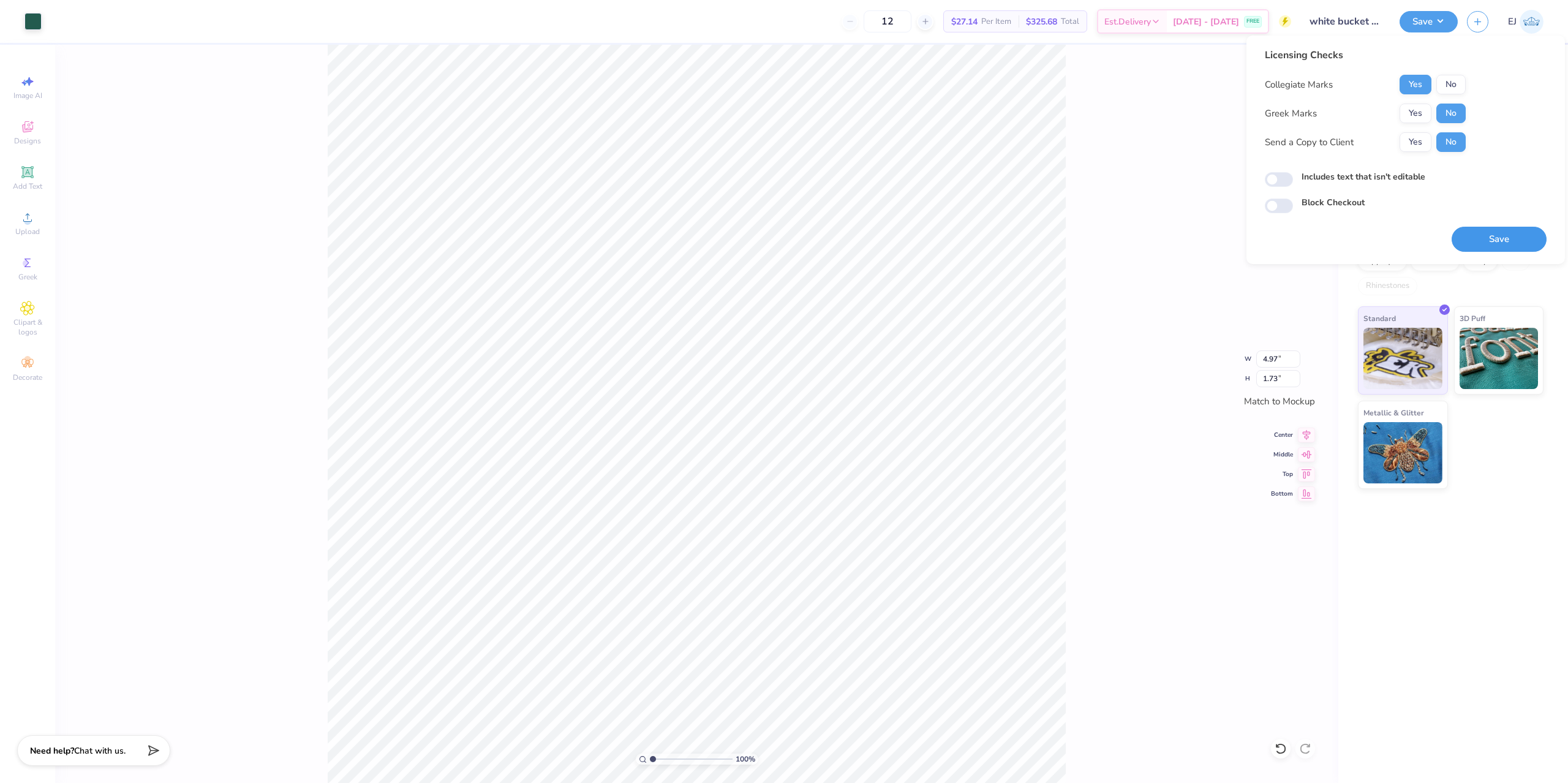
click at [1485, 233] on button "Save" at bounding box center [1498, 239] width 95 height 25
